Goal: Find specific page/section: Find specific page/section

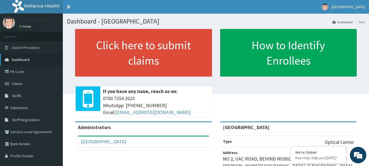
click at [24, 60] on span "Dashboard" at bounding box center [21, 59] width 18 height 5
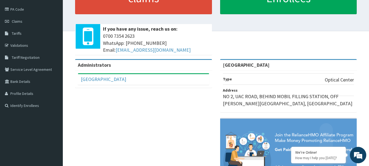
scroll to position [51, 0]
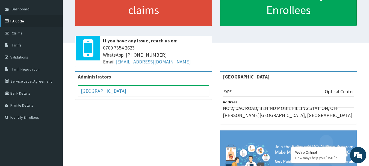
click at [22, 24] on link "PA Code" at bounding box center [31, 21] width 63 height 12
